Goal: Task Accomplishment & Management: Use online tool/utility

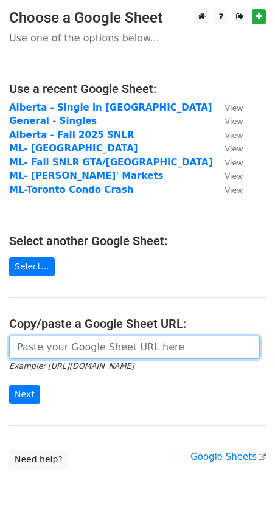
click at [38, 340] on input "url" at bounding box center [134, 347] width 251 height 23
paste input "[URL][DOMAIN_NAME]"
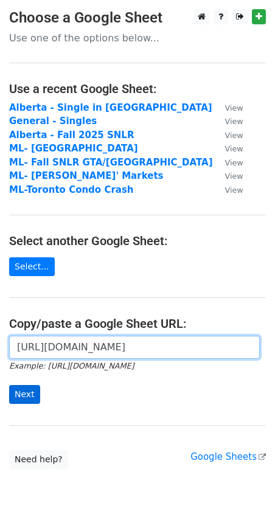
type input "[URL][DOMAIN_NAME]"
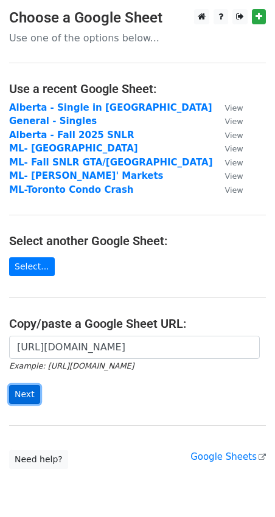
scroll to position [0, 0]
click at [24, 388] on input "Next" at bounding box center [24, 394] width 31 height 19
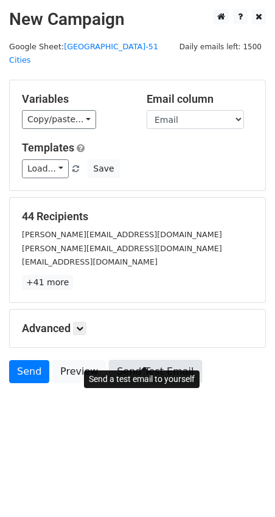
click at [142, 360] on link "Send Test Email" at bounding box center [155, 371] width 93 height 23
click at [160, 360] on link "Send Test Email" at bounding box center [155, 371] width 93 height 23
click at [146, 360] on link "Send Test Email" at bounding box center [155, 371] width 93 height 23
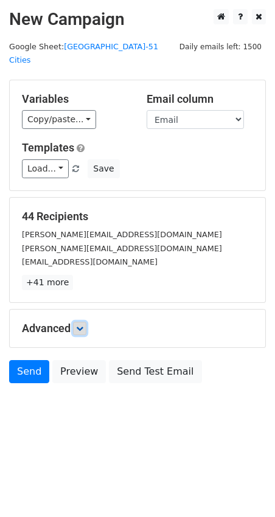
click at [77, 322] on link at bounding box center [79, 328] width 13 height 13
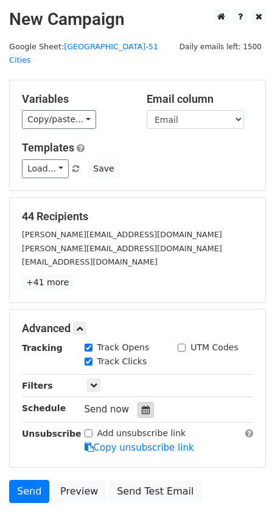
click at [142, 406] on icon at bounding box center [146, 410] width 8 height 9
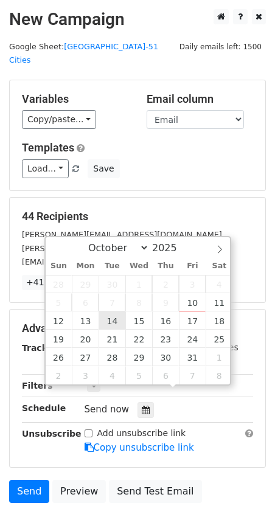
type input "[DATE] 12:00"
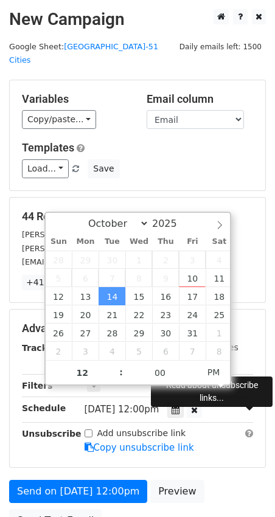
click at [247, 429] on span at bounding box center [249, 433] width 8 height 9
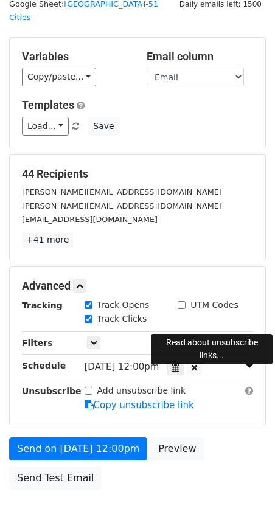
scroll to position [51, 0]
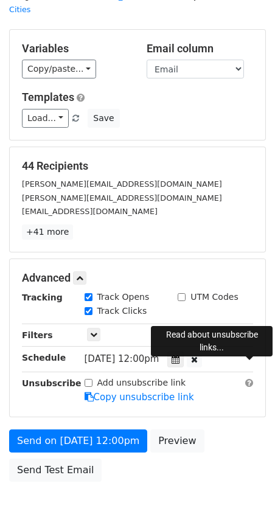
click at [238, 224] on div "44 Recipients angela.serednicki@zoocasa.com patti.cosgarea@zoocasa.com joelschl…" at bounding box center [138, 199] width 256 height 105
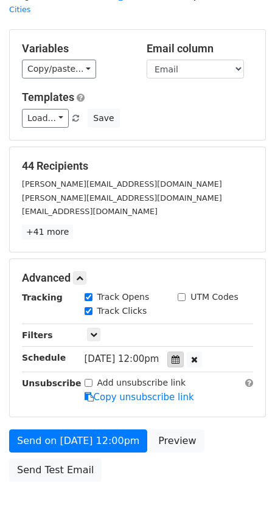
click at [180, 355] on icon at bounding box center [176, 359] width 8 height 9
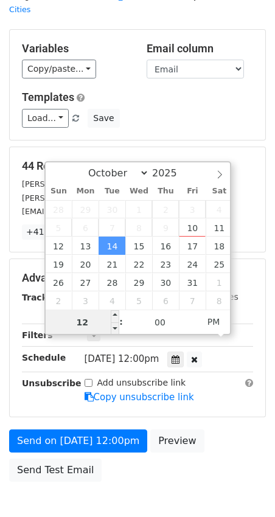
click at [89, 315] on input "12" at bounding box center [83, 322] width 74 height 24
type input "10"
type input "2025-10-14 10:00"
click at [209, 321] on span "AM" at bounding box center [213, 322] width 33 height 24
type input "10"
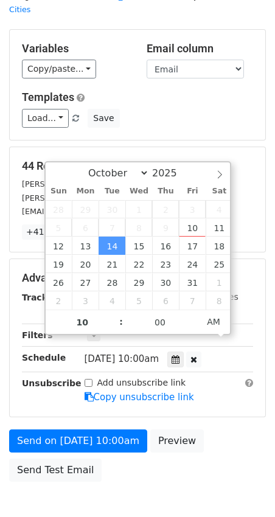
click at [243, 147] on div "44 Recipients angela.serednicki@zoocasa.com patti.cosgarea@zoocasa.com joelschl…" at bounding box center [138, 199] width 256 height 105
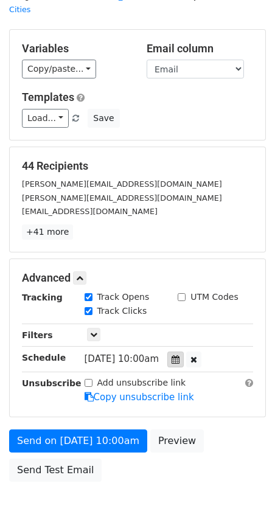
click at [180, 355] on icon at bounding box center [176, 359] width 8 height 9
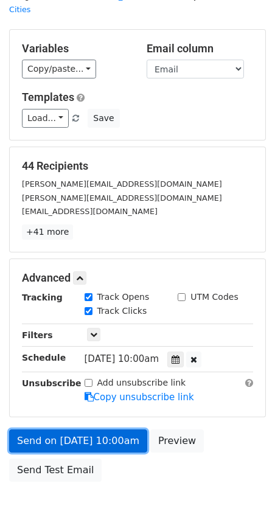
click at [83, 430] on link "Send on Oct 14 at 10:00am" at bounding box center [78, 441] width 138 height 23
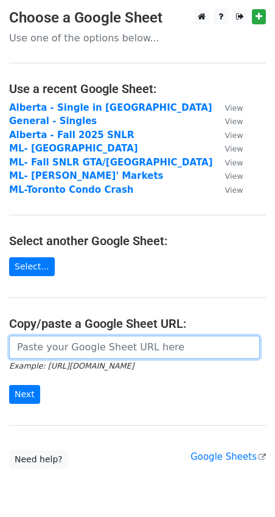
click at [23, 343] on input "url" at bounding box center [134, 347] width 251 height 23
paste input "https://docs.google.com/spreadsheets/d/1WUhuhBGcDXGkxO1xGMtbyakXMzqqQs7ntMSmRq5…"
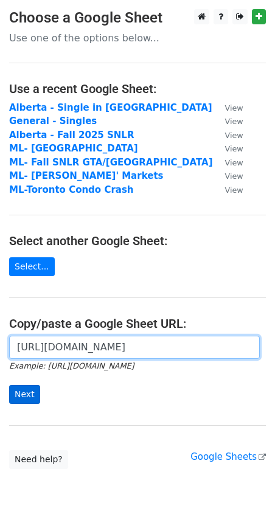
type input "https://docs.google.com/spreadsheets/d/1WUhuhBGcDXGkxO1xGMtbyakXMzqqQs7ntMSmRq5…"
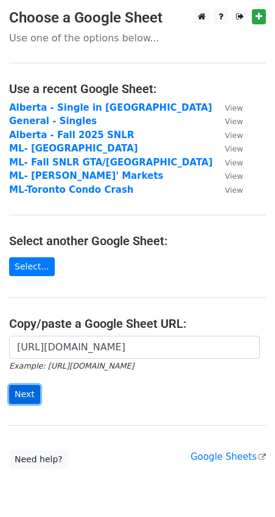
scroll to position [0, 0]
click at [29, 392] on input "Next" at bounding box center [24, 394] width 31 height 19
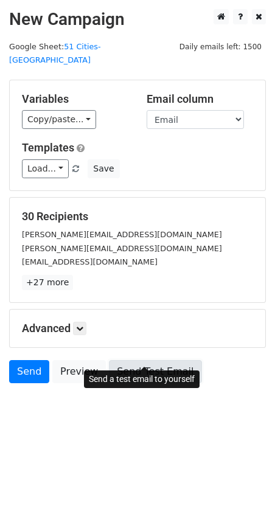
click at [116, 360] on link "Send Test Email" at bounding box center [155, 371] width 93 height 23
click at [130, 360] on link "Send Test Email" at bounding box center [155, 371] width 93 height 23
click at [150, 360] on link "Send Test Email" at bounding box center [155, 371] width 93 height 23
click at [134, 362] on link "Send Test Email" at bounding box center [155, 371] width 93 height 23
click at [152, 360] on link "Send Test Email" at bounding box center [155, 371] width 93 height 23
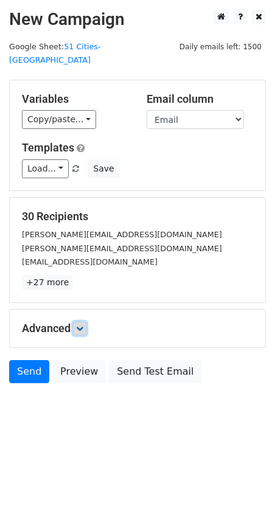
click at [79, 322] on link at bounding box center [79, 328] width 13 height 13
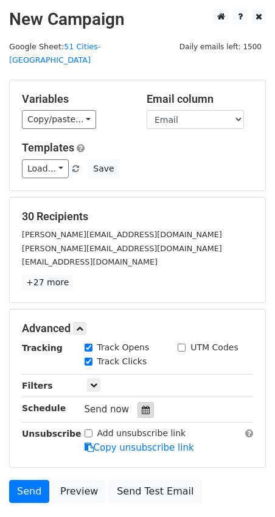
click at [145, 402] on div at bounding box center [146, 410] width 16 height 16
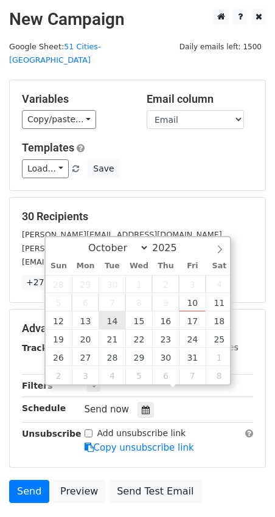
type input "2025-10-14 12:00"
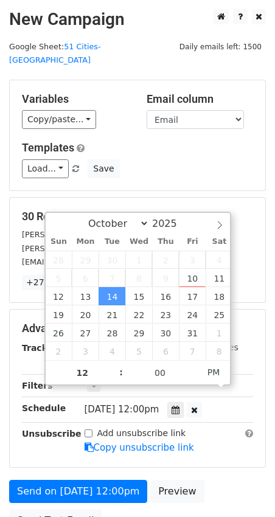
click at [152, 404] on span "Tue, Oct 14, 12:00pm" at bounding box center [122, 409] width 75 height 11
click at [145, 404] on span "[DATE] 12:00pm" at bounding box center [122, 409] width 75 height 11
click at [89, 375] on input "12" at bounding box center [83, 373] width 74 height 24
type input "7"
type input "[DATE] 07:00"
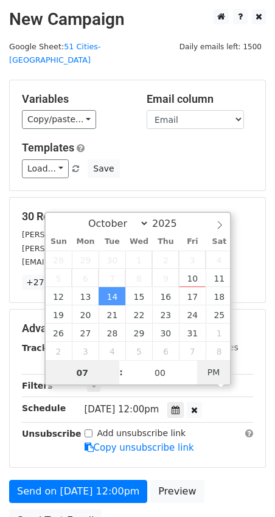
click at [217, 370] on span "PM" at bounding box center [213, 372] width 33 height 24
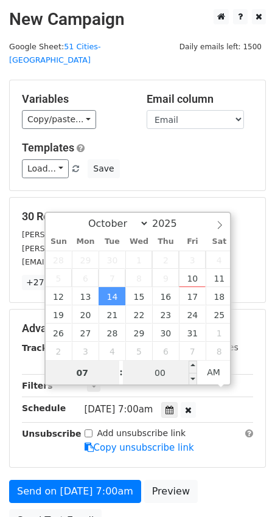
type input "07"
click at [152, 365] on input "00" at bounding box center [160, 373] width 74 height 24
type input "30"
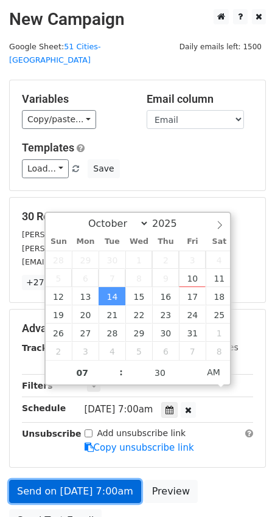
type input "2025-10-14 07:30"
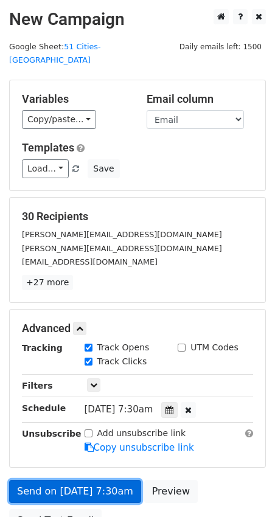
click at [112, 480] on link "Send on Oct 14 at 7:30am" at bounding box center [75, 491] width 132 height 23
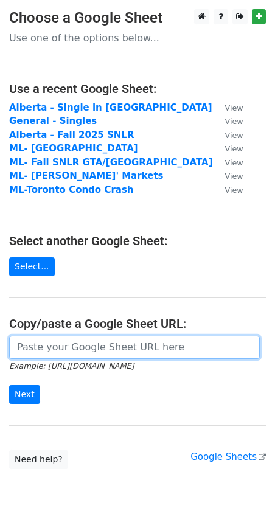
click at [36, 342] on input "url" at bounding box center [134, 347] width 251 height 23
paste input "https://docs.google.com/spreadsheets/d/1DPWw87OnQ0NIgL8vTPP9jiEDj3tWGx6OyCYEZTz…"
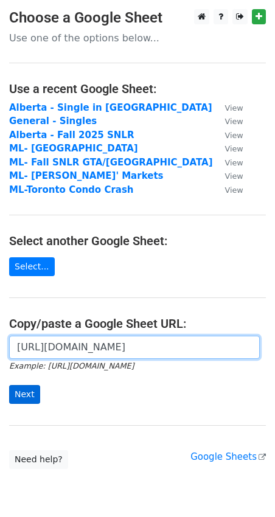
type input "https://docs.google.com/spreadsheets/d/1DPWw87OnQ0NIgL8vTPP9jiEDj3tWGx6OyCYEZTz…"
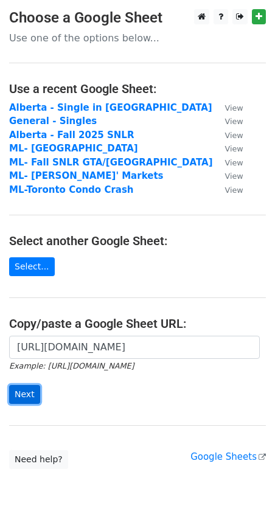
scroll to position [0, 0]
click at [23, 394] on input "Next" at bounding box center [24, 394] width 31 height 19
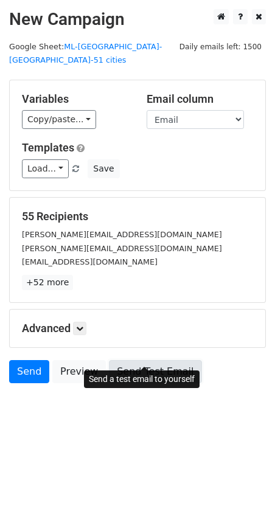
click at [147, 360] on link "Send Test Email" at bounding box center [155, 371] width 93 height 23
click at [158, 360] on link "Send Test Email" at bounding box center [155, 371] width 93 height 23
click at [135, 360] on link "Send Test Email" at bounding box center [155, 371] width 93 height 23
click at [146, 360] on link "Send Test Email" at bounding box center [155, 371] width 93 height 23
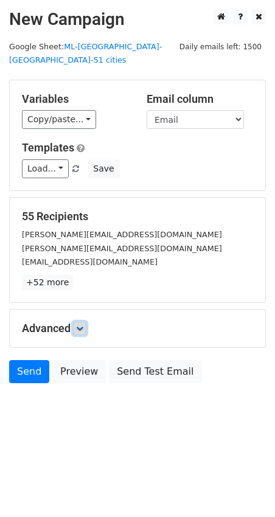
click at [82, 325] on icon at bounding box center [79, 328] width 7 height 7
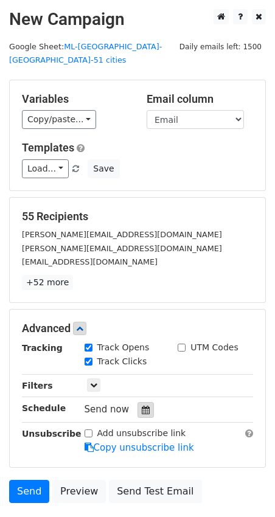
click at [142, 406] on icon at bounding box center [146, 410] width 8 height 9
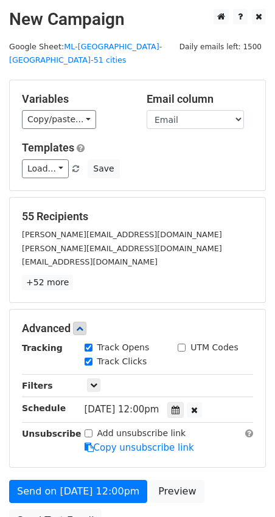
click at [261, 377] on div "Advanced Tracking Track Opens UTM Codes Track Clicks Filters Only include sprea…" at bounding box center [138, 389] width 256 height 158
click at [180, 406] on icon at bounding box center [176, 410] width 8 height 9
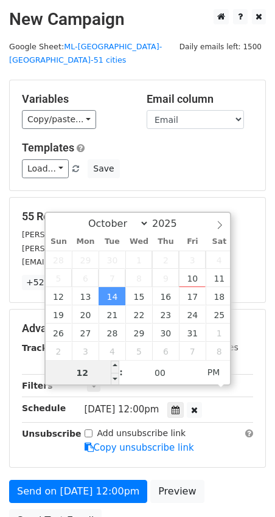
click at [85, 371] on input "12" at bounding box center [83, 373] width 74 height 24
type input "2025-10-14 11:00"
type input "11"
click at [114, 376] on span at bounding box center [115, 379] width 9 height 12
type input "2025-10-14 10:00"
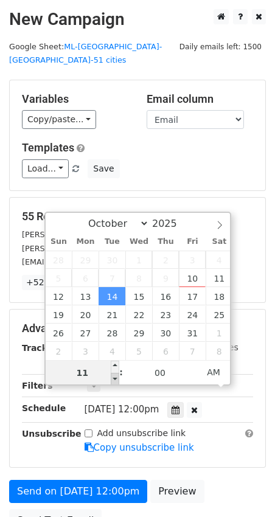
type input "10"
click at [114, 376] on span at bounding box center [115, 379] width 9 height 12
type input "[DATE] 09:00"
type input "09"
click at [114, 376] on span at bounding box center [115, 379] width 9 height 12
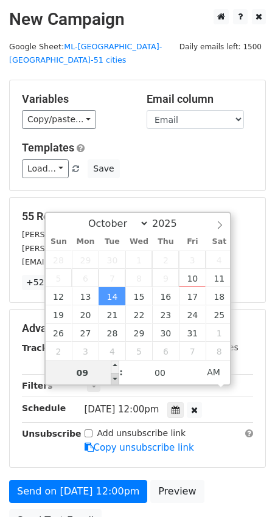
type input "2025-10-14 08:00"
type input "08"
click at [114, 376] on span at bounding box center [115, 379] width 9 height 12
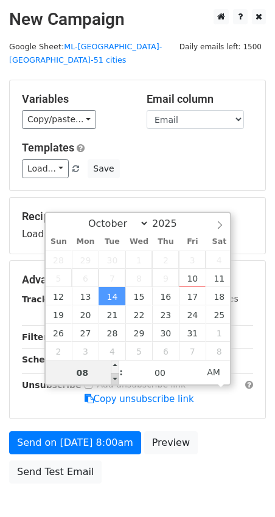
type input "2025-10-14 07:00"
type input "07"
click at [114, 376] on span at bounding box center [115, 379] width 9 height 12
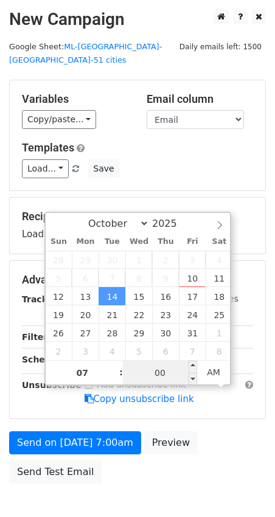
click at [149, 369] on input "00" at bounding box center [160, 373] width 74 height 24
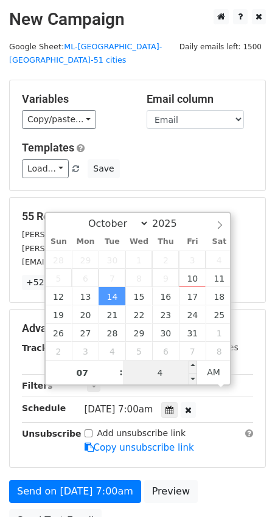
type input "40"
type input "2025-10-14 07:40"
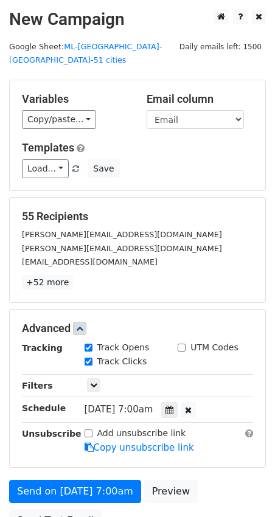
click at [250, 379] on div "Only include spreadsheet rows that match the following filters:" at bounding box center [168, 386] width 187 height 14
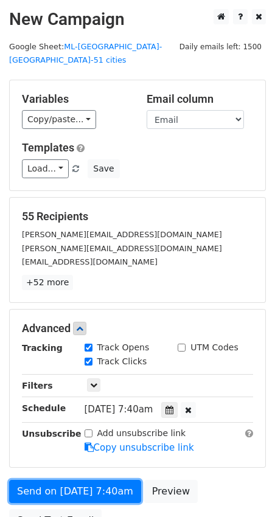
drag, startPoint x: 108, startPoint y: 421, endPoint x: 33, endPoint y: 433, distance: 76.4
click at [33, 433] on form "Variables Copy/paste... {{Publication}} {{First Name}} {{Last Name}} {{Email}} …" at bounding box center [137, 309] width 257 height 459
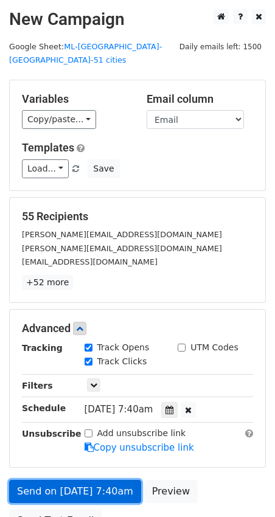
click at [51, 480] on link "Send on Oct 14 at 7:40am" at bounding box center [75, 491] width 132 height 23
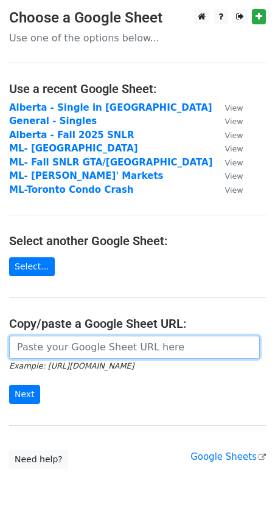
click at [54, 344] on input "url" at bounding box center [134, 347] width 251 height 23
click at [32, 339] on input "url" at bounding box center [134, 347] width 251 height 23
paste input "Read the full report: [URL][DOMAIN_NAME]"
drag, startPoint x: 75, startPoint y: 355, endPoint x: -109, endPoint y: 344, distance: 184.2
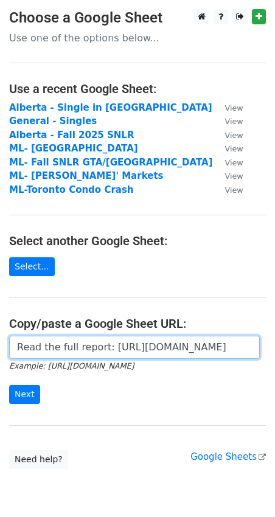
click at [0, 344] on html "Choose a Google Sheet Use one of the options below... Use a recent Google Sheet…" at bounding box center [137, 283] width 275 height 567
click at [189, 349] on input "Read the full report: [URL][DOMAIN_NAME]" at bounding box center [134, 347] width 251 height 23
drag, startPoint x: 256, startPoint y: 348, endPoint x: -34, endPoint y: 323, distance: 290.8
click at [0, 323] on html "Choose a Google Sheet Use one of the options below... Use a recent Google Sheet…" at bounding box center [137, 283] width 275 height 567
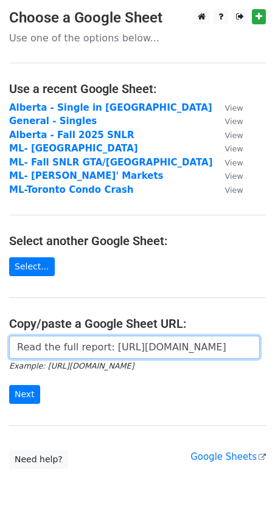
click at [110, 354] on input "Read the full report: https://www.zoocasa.com/blog/minimum-wage-2025-and-rent/" at bounding box center [134, 347] width 251 height 23
drag, startPoint x: 105, startPoint y: 345, endPoint x: -36, endPoint y: 320, distance: 143.5
click at [0, 320] on html "Choose a Google Sheet Use one of the options below... Use a recent Google Sheet…" at bounding box center [137, 283] width 275 height 567
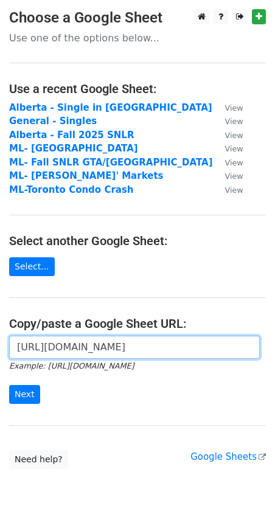
click at [21, 348] on input "https://www.zoocasa.com/blog/minimum-wage-2025-and-rent/" at bounding box center [134, 347] width 251 height 23
drag, startPoint x: 21, startPoint y: 348, endPoint x: 289, endPoint y: 371, distance: 268.8
click at [275, 371] on html "Choose a Google Sheet Use one of the options below... Use a recent Google Sheet…" at bounding box center [137, 283] width 275 height 567
type input "https://www.zoocasa.com/blog/minimum-wage-2025-and-rent/"
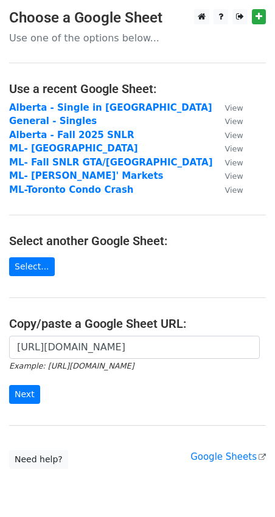
scroll to position [0, 0]
click at [28, 387] on input "Next" at bounding box center [24, 394] width 31 height 19
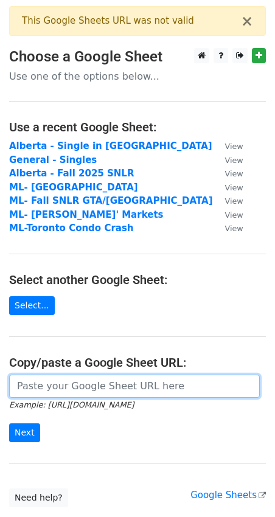
click at [30, 375] on input "url" at bounding box center [134, 386] width 251 height 23
paste input "[URL][DOMAIN_NAME]"
type input "[URL][DOMAIN_NAME]"
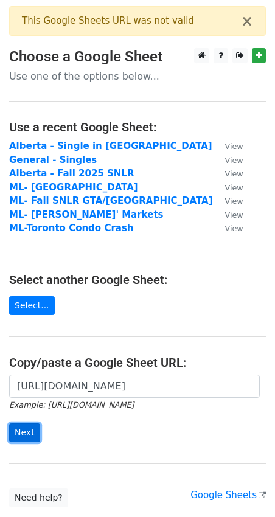
scroll to position [0, 0]
click at [21, 424] on input "Next" at bounding box center [24, 433] width 31 height 19
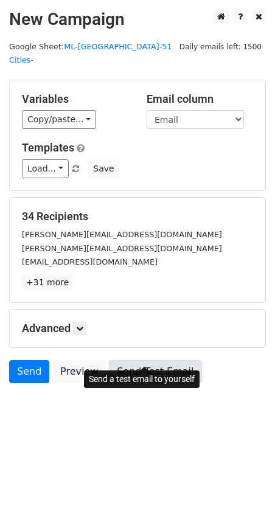
click at [164, 360] on link "Send Test Email" at bounding box center [155, 371] width 93 height 23
click at [142, 360] on link "Send Test Email" at bounding box center [155, 371] width 93 height 23
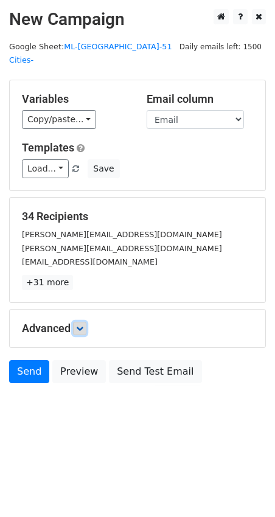
click at [82, 325] on icon at bounding box center [79, 328] width 7 height 7
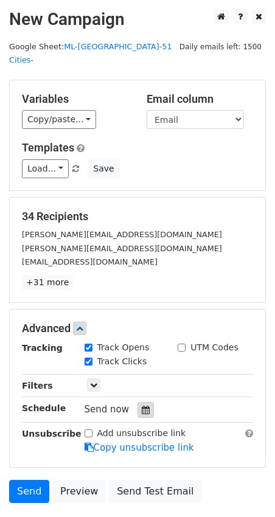
click at [142, 406] on icon at bounding box center [146, 410] width 8 height 9
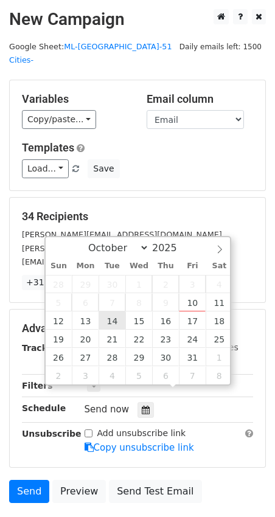
type input "[DATE] 12:00"
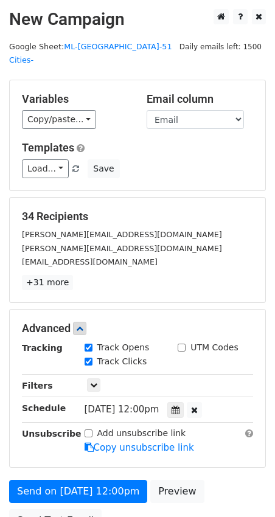
click at [262, 399] on div "Advanced Tracking Track Opens UTM Codes Track Clicks Filters Only include sprea…" at bounding box center [138, 389] width 256 height 158
click at [180, 406] on icon at bounding box center [176, 410] width 8 height 9
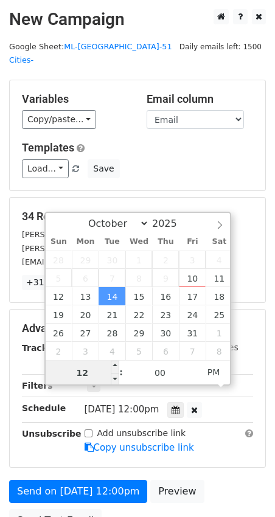
click at [101, 367] on input "12" at bounding box center [83, 373] width 74 height 24
type input "10"
type input "2025-10-14 10:00"
click at [213, 376] on span "AM" at bounding box center [213, 372] width 33 height 24
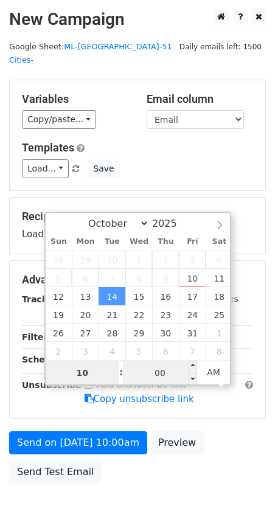
type input "10"
click at [164, 370] on input "00" at bounding box center [160, 373] width 74 height 24
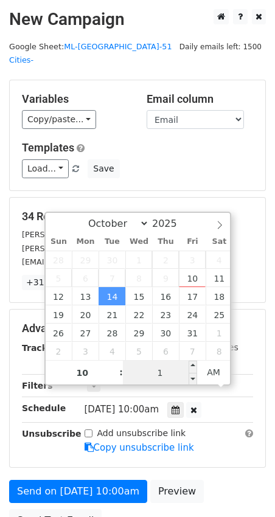
type input "10"
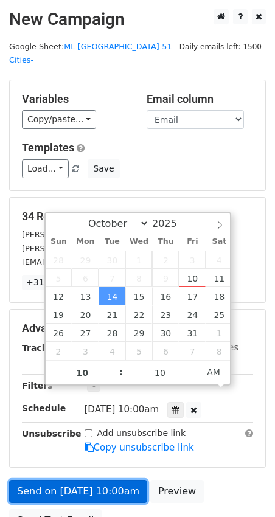
type input "2025-10-14 10:10"
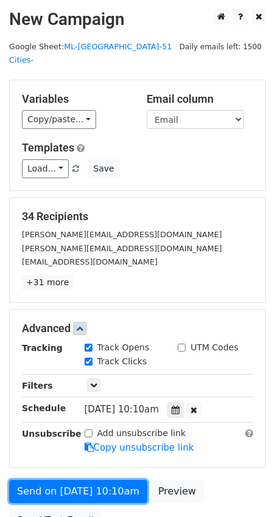
drag, startPoint x: 97, startPoint y: 477, endPoint x: 126, endPoint y: 485, distance: 30.3
click at [126, 485] on div "Send on Oct 14 at 10:10am Preview Send Test Email" at bounding box center [137, 509] width 275 height 58
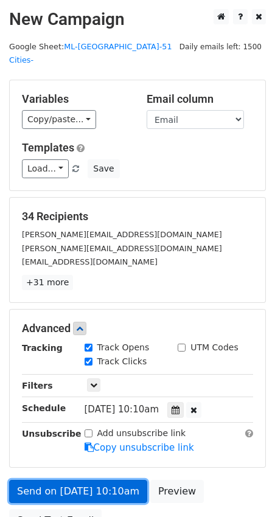
click at [112, 480] on link "Send on Oct 14 at 10:10am" at bounding box center [78, 491] width 138 height 23
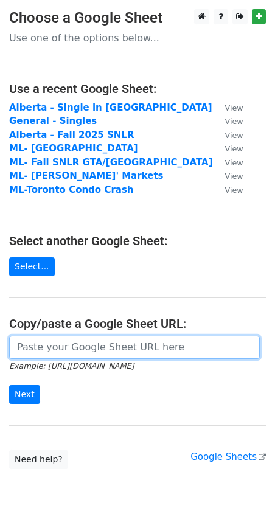
click at [38, 347] on input "url" at bounding box center [134, 347] width 251 height 23
paste input "https://docs.google.com/spreadsheets/d/1k7AE38ZiZPXrEHR-rAIXdXIWeMsALG5Rmd2ALoR…"
type input "[URL][DOMAIN_NAME]"
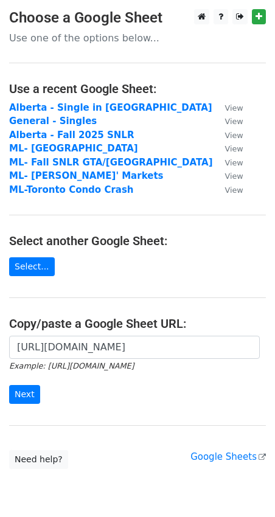
scroll to position [0, 0]
click at [28, 394] on input "Next" at bounding box center [24, 394] width 31 height 19
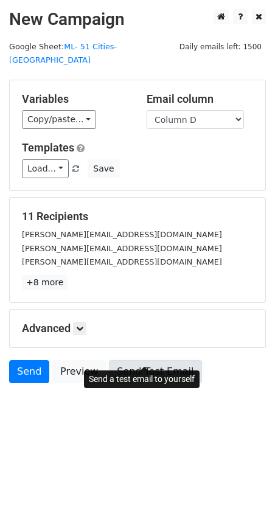
click at [155, 360] on link "Send Test Email" at bounding box center [155, 371] width 93 height 23
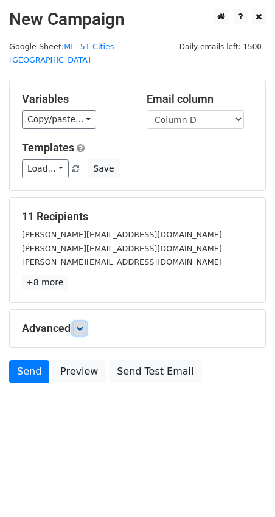
click at [83, 325] on icon at bounding box center [79, 328] width 7 height 7
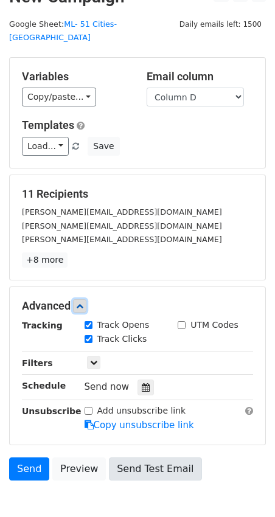
scroll to position [38, 0]
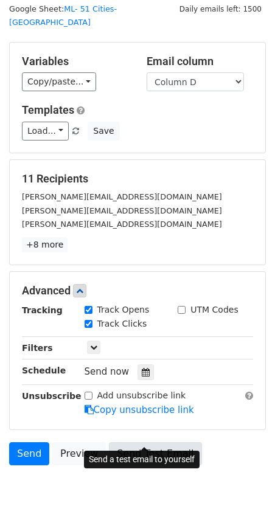
click at [150, 443] on link "Send Test Email" at bounding box center [155, 454] width 93 height 23
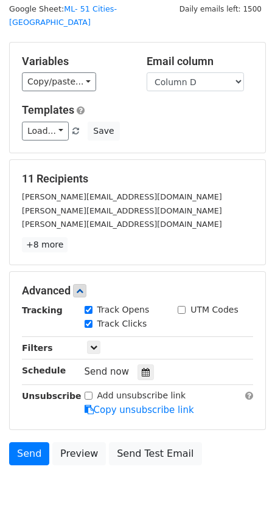
scroll to position [0, 0]
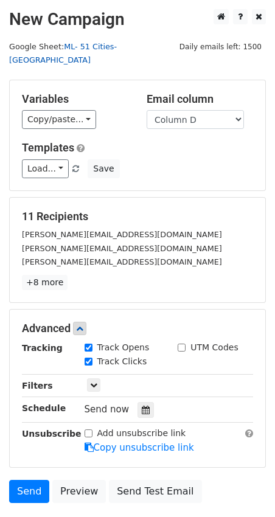
click at [103, 48] on link "ML- 51 Cities-[GEOGRAPHIC_DATA]" at bounding box center [63, 53] width 108 height 23
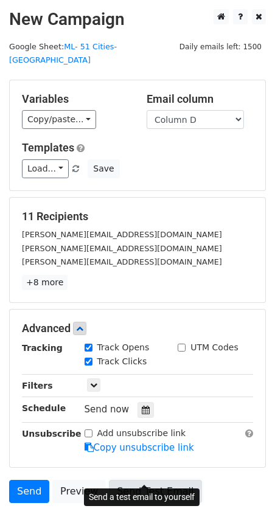
click at [125, 480] on link "Send Test Email" at bounding box center [155, 491] width 93 height 23
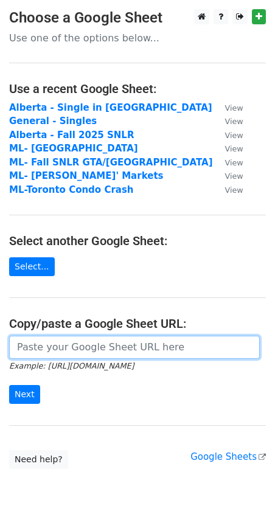
click at [60, 354] on input "url" at bounding box center [134, 347] width 251 height 23
paste input "[URL][DOMAIN_NAME]"
drag, startPoint x: 87, startPoint y: 346, endPoint x: -149, endPoint y: 296, distance: 241.5
click at [0, 296] on html "Choose a Google Sheet Use one of the options below... Use a recent Google Sheet…" at bounding box center [137, 283] width 275 height 567
type input "[URL][DOMAIN_NAME]"
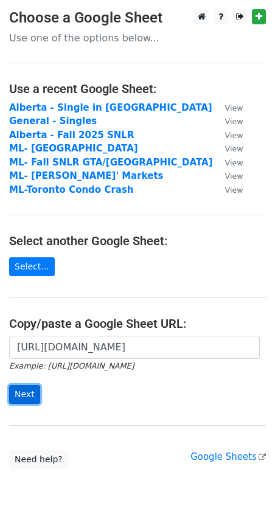
click at [28, 391] on input "Next" at bounding box center [24, 394] width 31 height 19
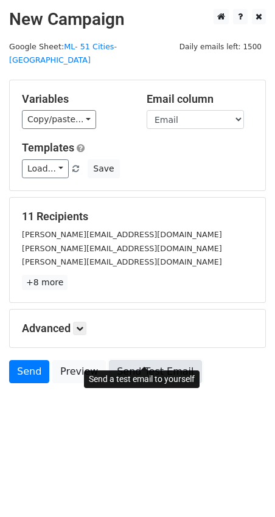
click at [161, 360] on link "Send Test Email" at bounding box center [155, 371] width 93 height 23
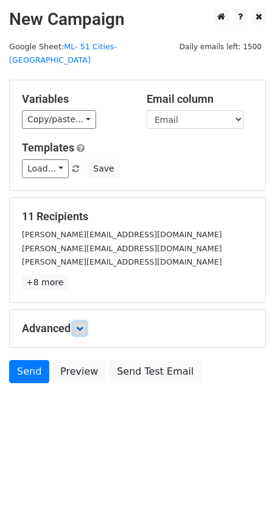
click at [75, 322] on link at bounding box center [79, 328] width 13 height 13
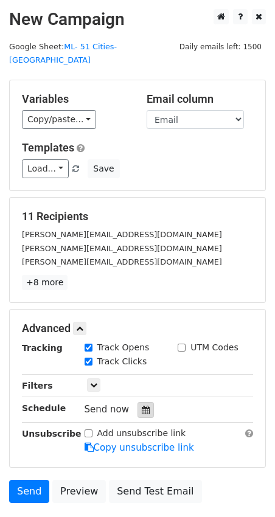
click at [144, 402] on div at bounding box center [146, 410] width 16 height 16
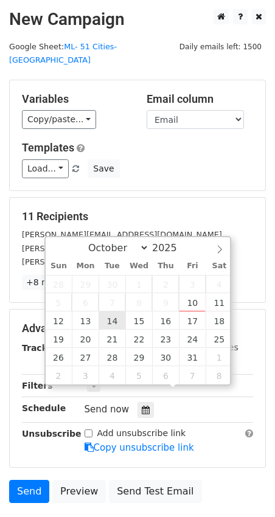
type input "[DATE] 12:00"
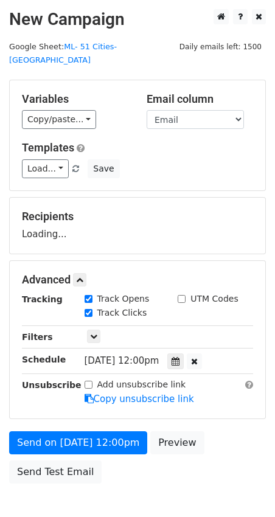
click at [244, 408] on form "Variables Copy/paste... {{Publication}} {{First Name}} {{Last Name}} {{Email}} …" at bounding box center [137, 285] width 257 height 410
click at [184, 354] on div at bounding box center [175, 362] width 16 height 16
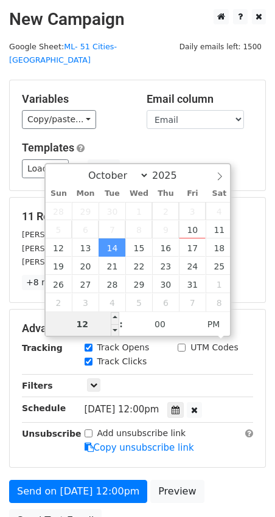
click at [92, 326] on input "12" at bounding box center [83, 324] width 74 height 24
type input "1"
type input "9"
type input "[DATE] 09:00"
type input "09"
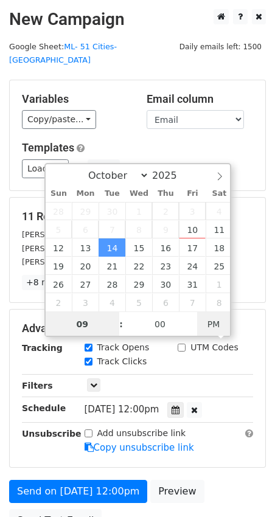
click at [215, 318] on span "PM" at bounding box center [213, 324] width 33 height 24
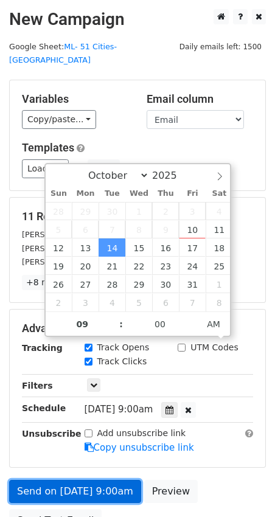
click at [88, 480] on link "Send on [DATE] 9:00am" at bounding box center [75, 491] width 132 height 23
